Goal: Information Seeking & Learning: Learn about a topic

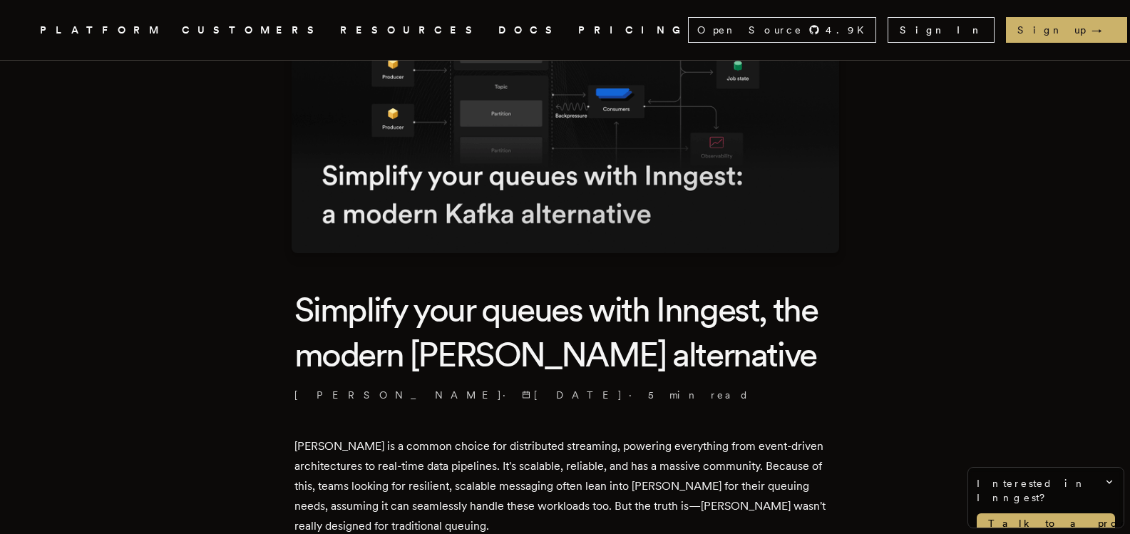
scroll to position [237, 0]
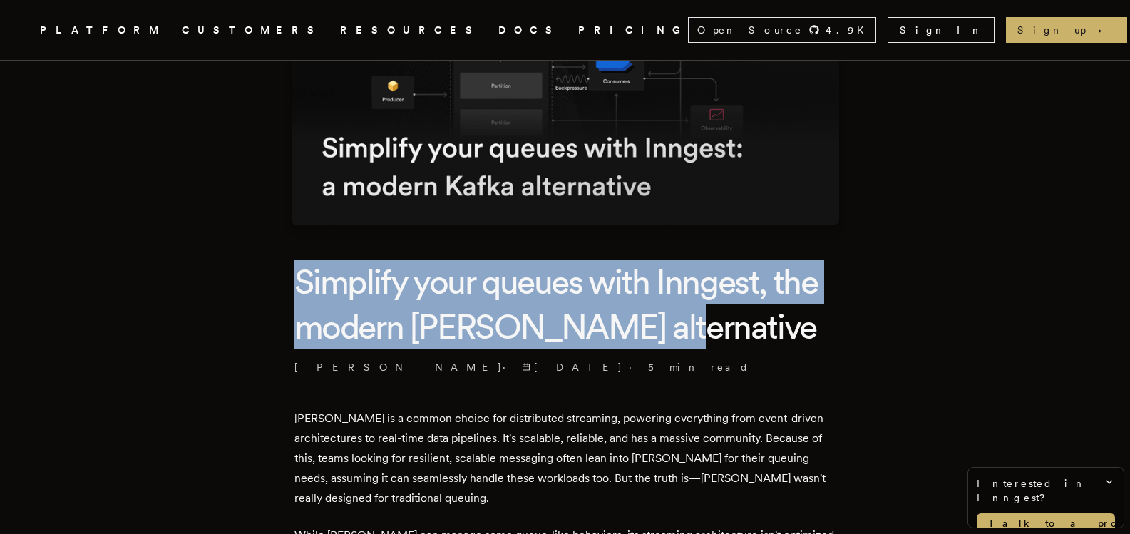
drag, startPoint x: 302, startPoint y: 280, endPoint x: 657, endPoint y: 324, distance: 357.9
click at [657, 324] on h1 "Simplify your queues with Inngest, the modern [PERSON_NAME] alternative" at bounding box center [565, 304] width 542 height 89
click at [682, 319] on h1 "Simplify your queues with Inngest, the modern [PERSON_NAME] alternative" at bounding box center [565, 304] width 542 height 89
drag, startPoint x: 645, startPoint y: 329, endPoint x: 301, endPoint y: 289, distance: 346.0
click at [301, 289] on h1 "Simplify your queues with Inngest, the modern [PERSON_NAME] alternative" at bounding box center [565, 304] width 542 height 89
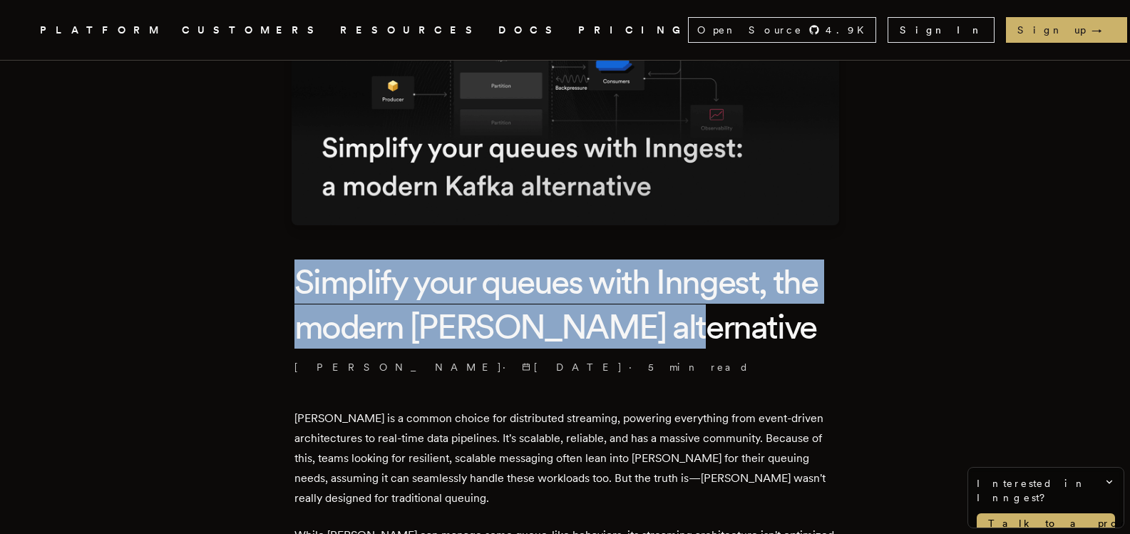
click at [749, 214] on img at bounding box center [566, 61] width 548 height 327
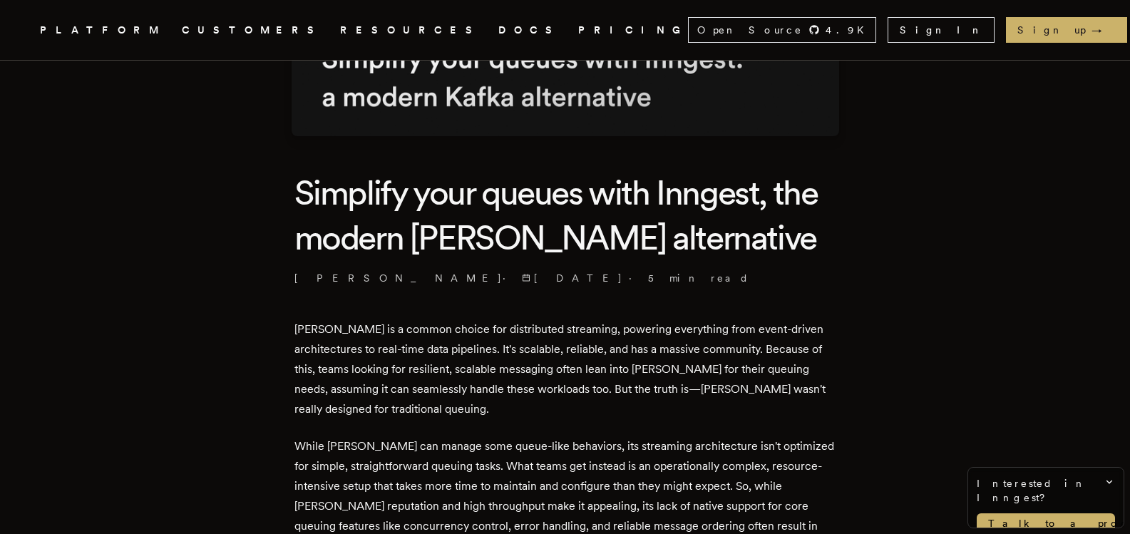
scroll to position [357, 0]
